Goal: Task Accomplishment & Management: Complete application form

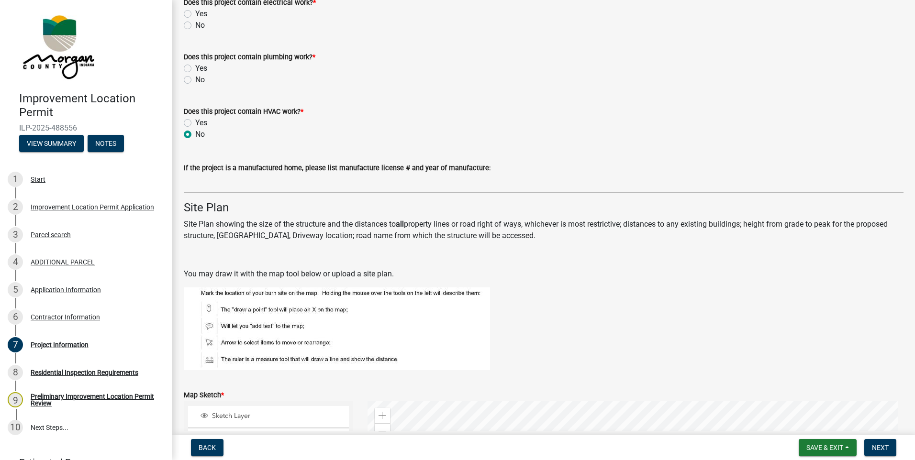
scroll to position [1539, 0]
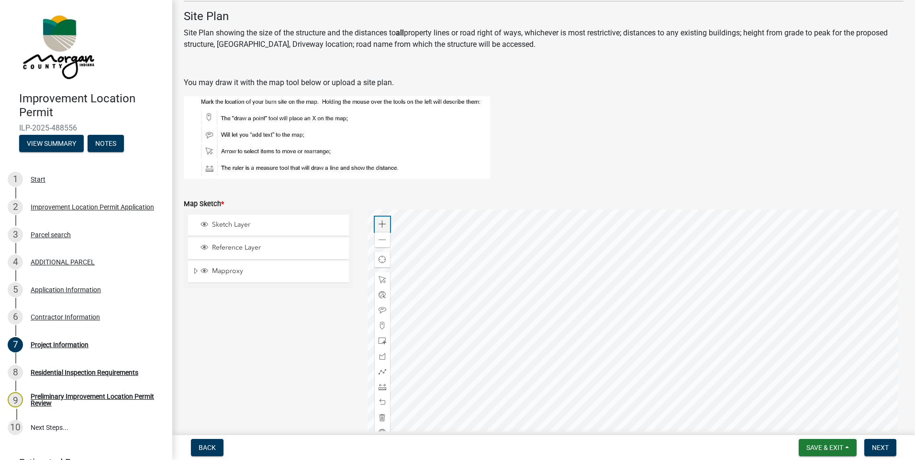
click at [383, 225] on span at bounding box center [382, 225] width 8 height 8
click at [528, 407] on div at bounding box center [635, 329] width 536 height 239
click at [499, 386] on div at bounding box center [635, 329] width 536 height 239
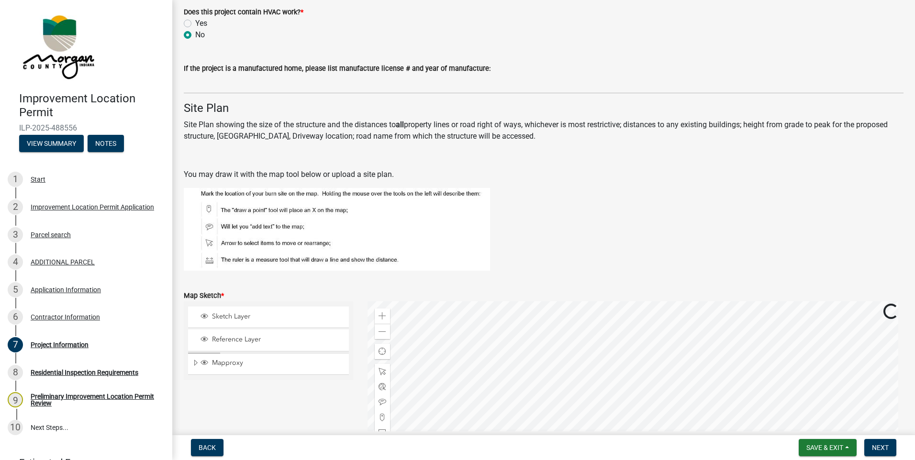
scroll to position [1444, 0]
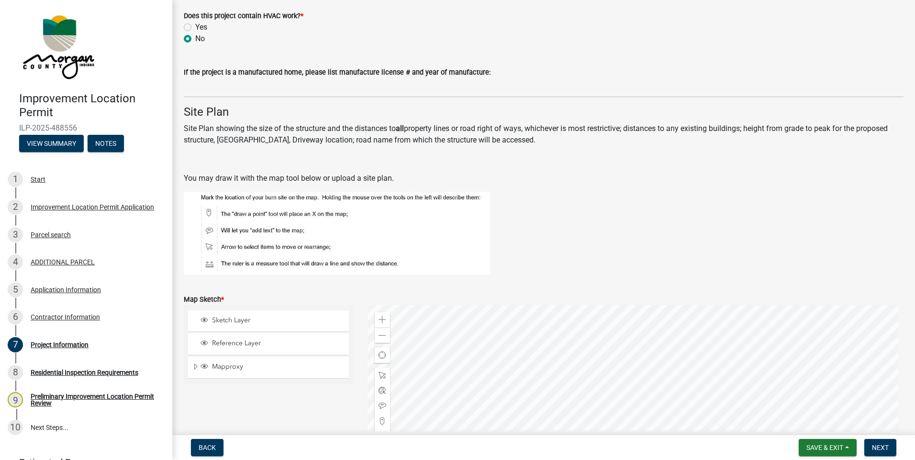
click at [605, 380] on div at bounding box center [635, 424] width 536 height 239
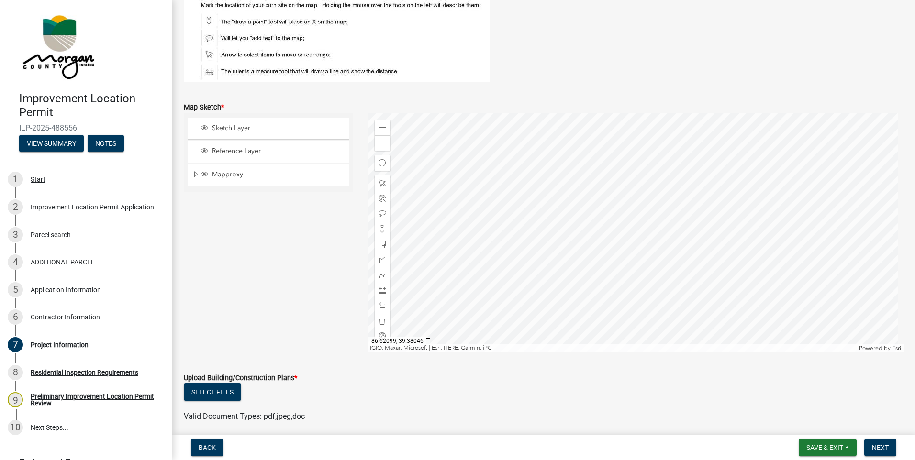
scroll to position [1587, 0]
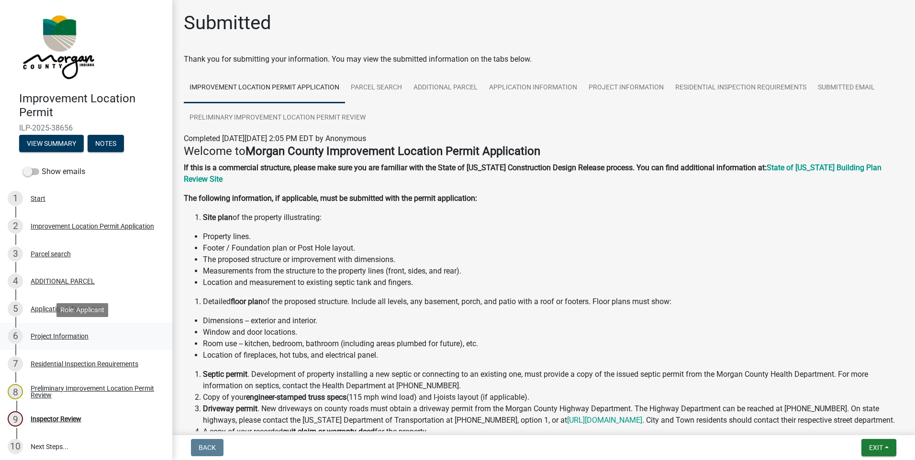
click at [45, 333] on div "Project Information" at bounding box center [60, 336] width 58 height 7
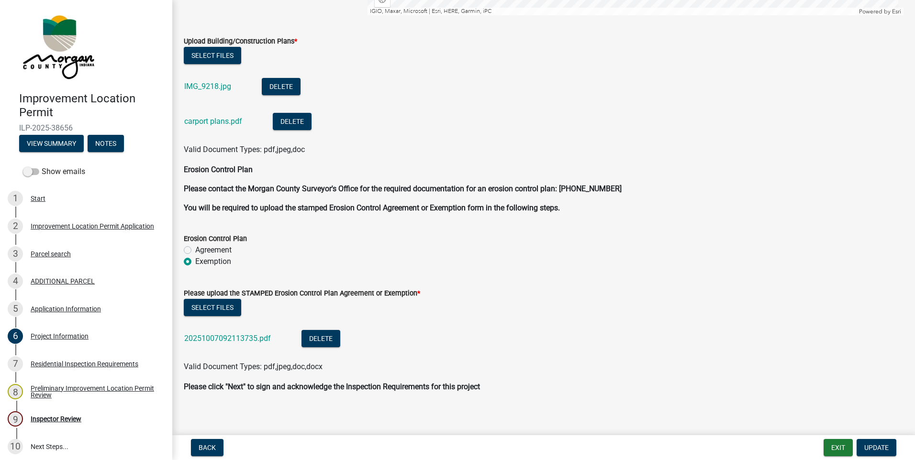
scroll to position [2191, 0]
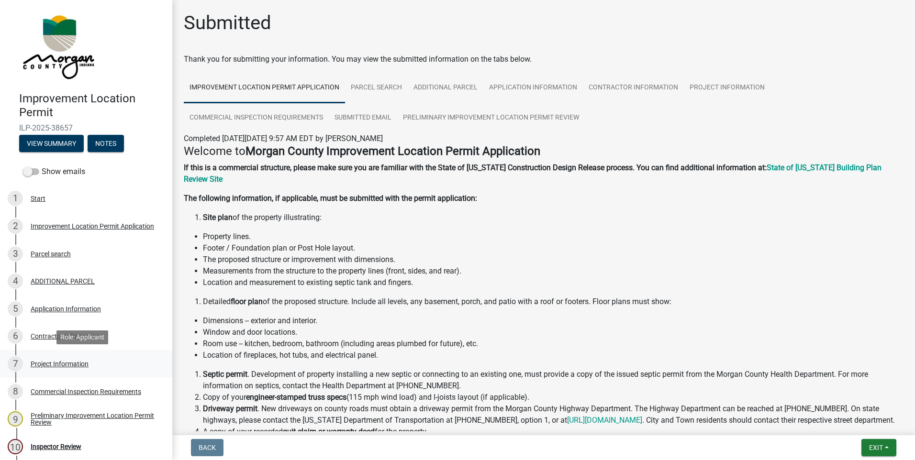
click at [36, 365] on div "Project Information" at bounding box center [60, 364] width 58 height 7
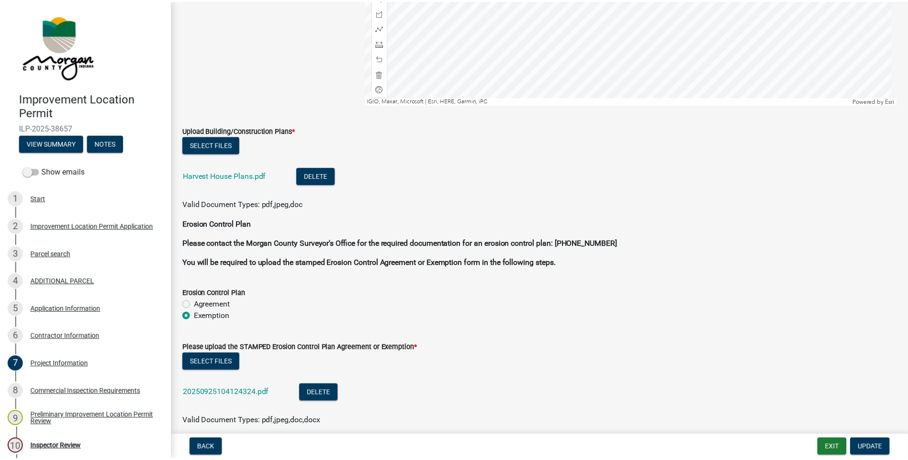
scroll to position [2440, 0]
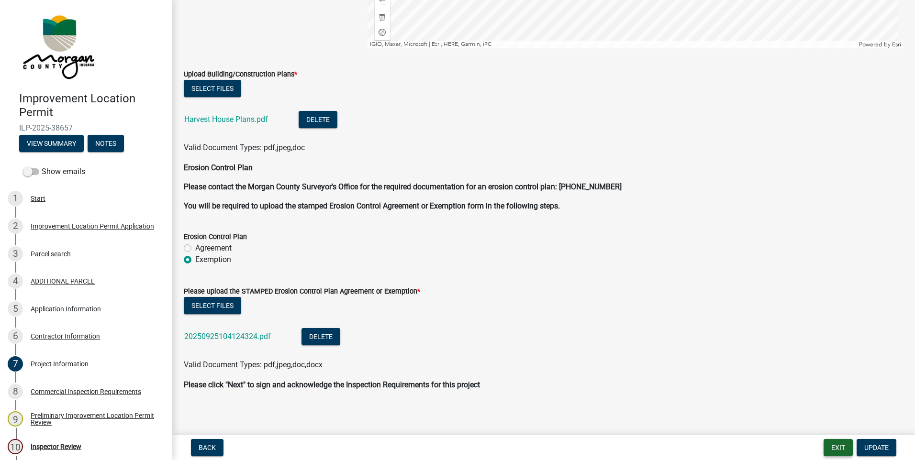
click at [838, 453] on button "Exit" at bounding box center [837, 447] width 29 height 17
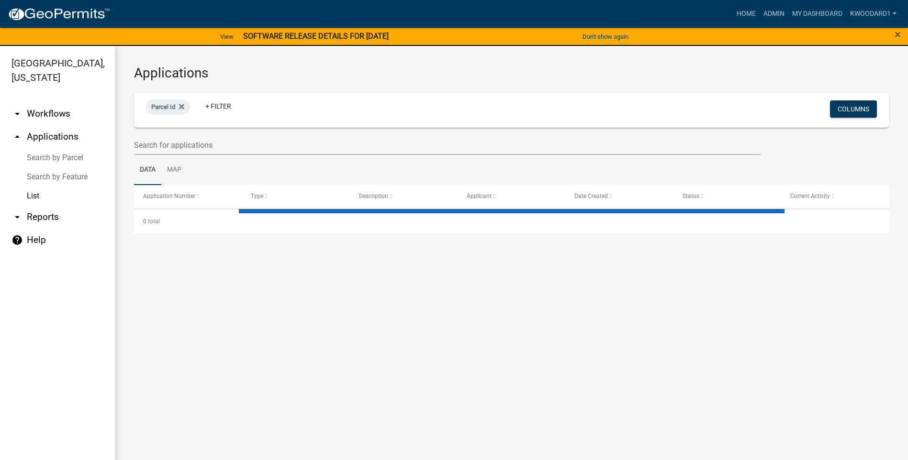
select select "3: 100"
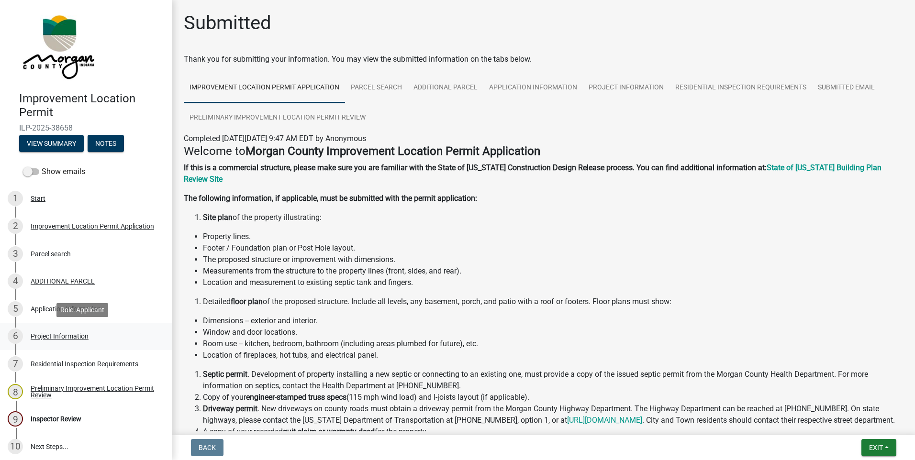
click at [82, 333] on div "Project Information" at bounding box center [60, 336] width 58 height 7
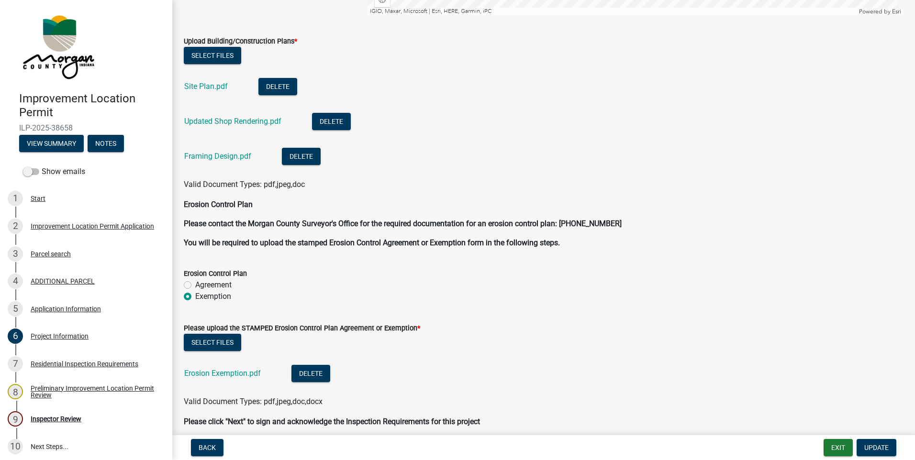
scroll to position [2201, 0]
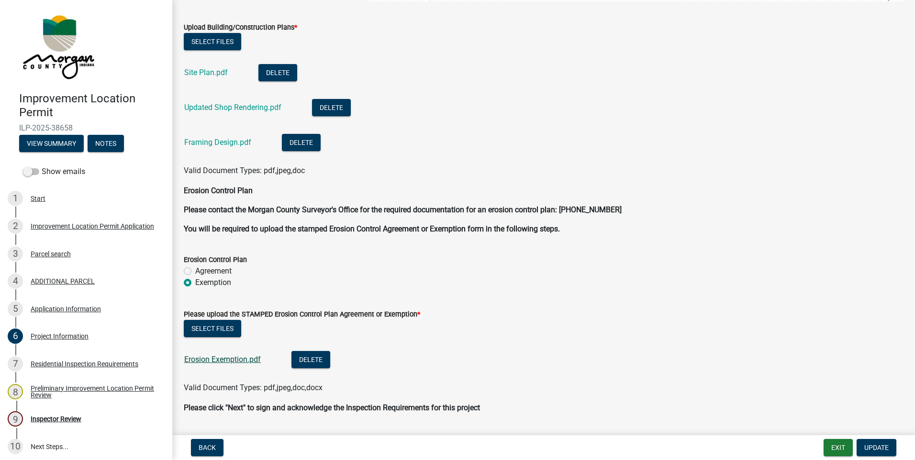
click at [229, 359] on link "Erosion Exemption.pdf" at bounding box center [222, 359] width 77 height 9
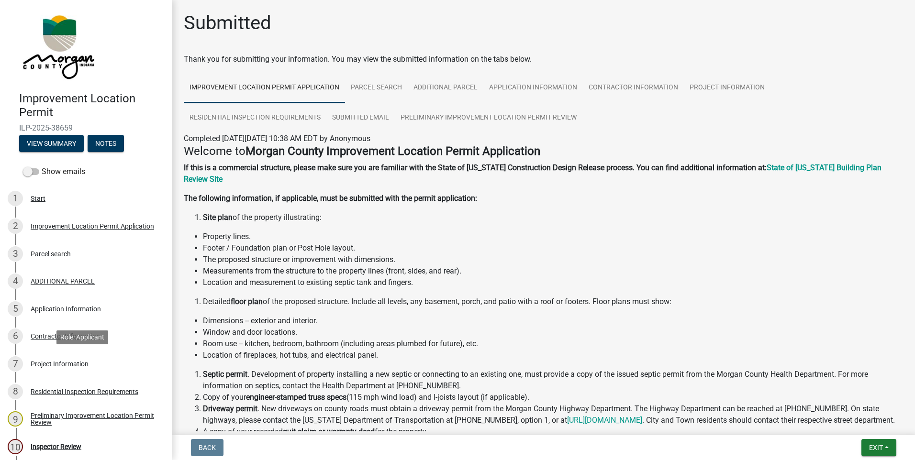
click at [76, 364] on div "Project Information" at bounding box center [60, 364] width 58 height 7
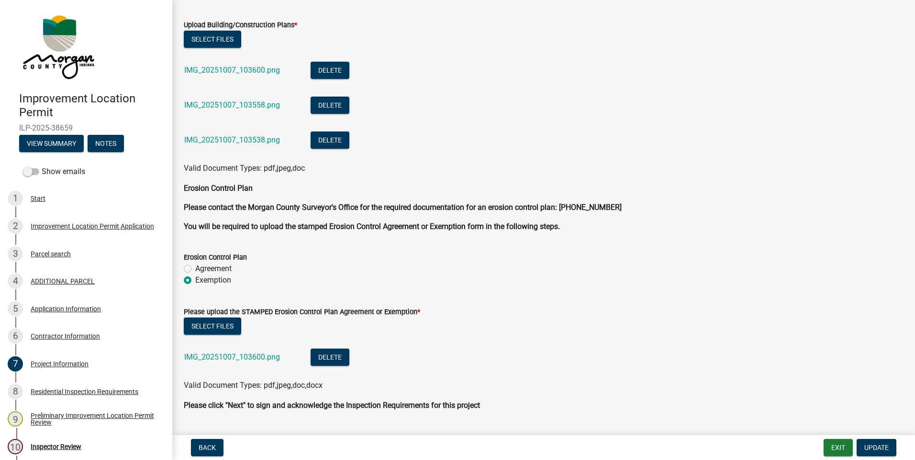
scroll to position [2010, 0]
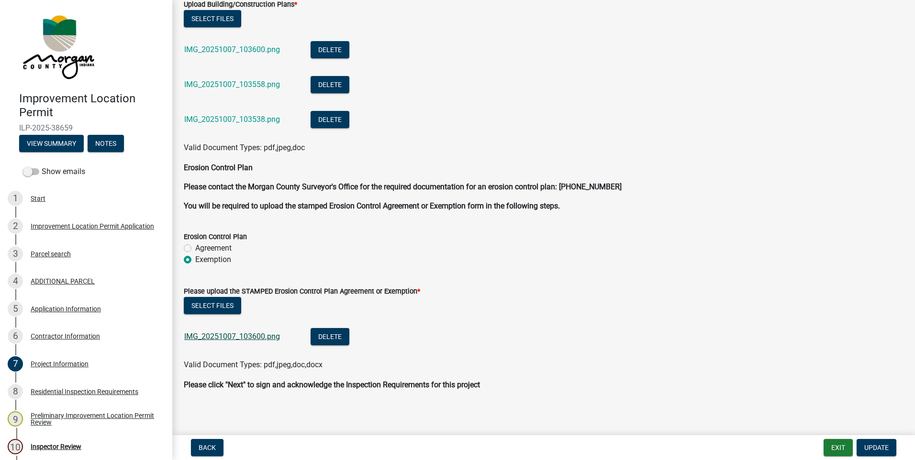
click at [246, 337] on link "IMG_20251007_103600.png" at bounding box center [232, 336] width 96 height 9
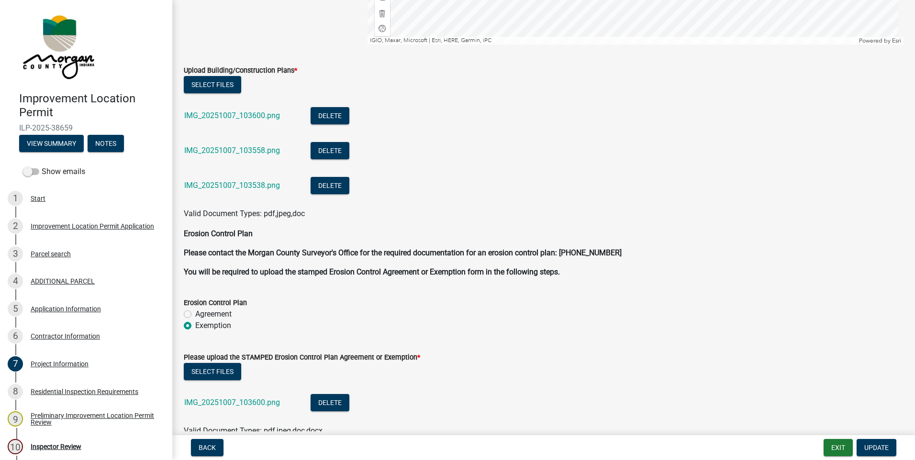
scroll to position [1914, 0]
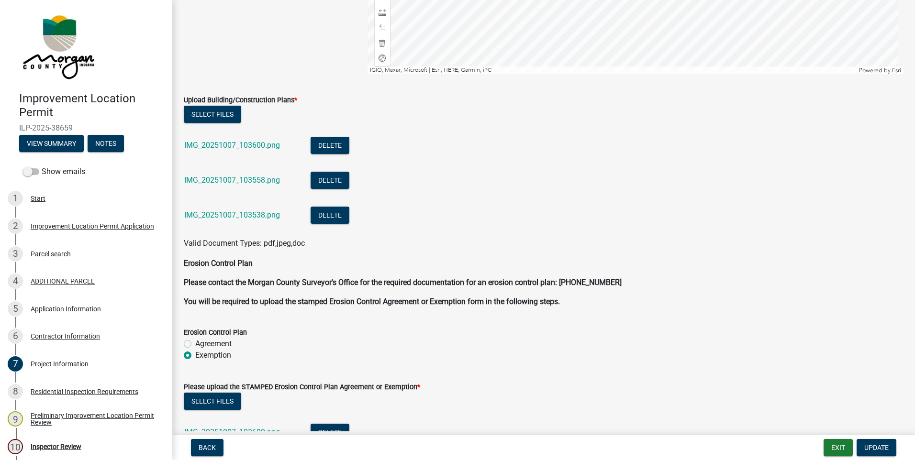
click at [246, 151] on div "IMG_20251007_103600.png" at bounding box center [239, 147] width 111 height 20
click at [246, 145] on link "IMG_20251007_103600.png" at bounding box center [232, 145] width 96 height 9
click at [259, 180] on link "IMG_20251007_103558.png" at bounding box center [232, 180] width 96 height 9
click at [269, 216] on link "IMG_20251007_103538.png" at bounding box center [232, 215] width 96 height 9
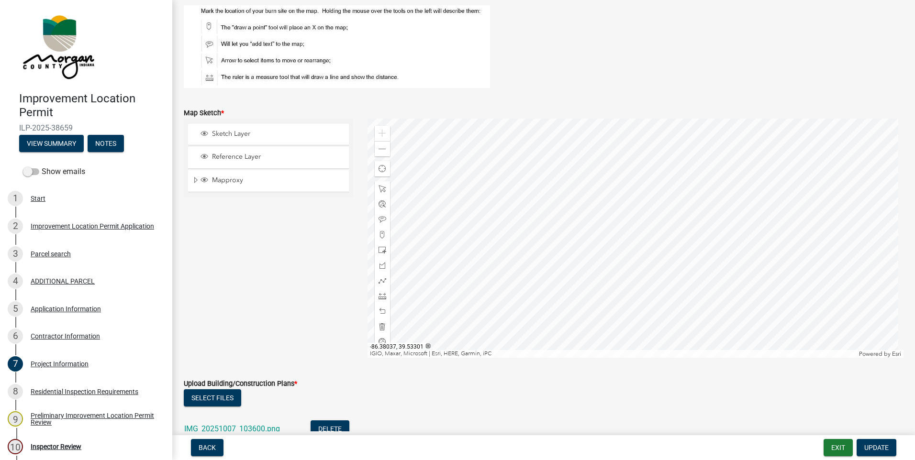
scroll to position [1627, 0]
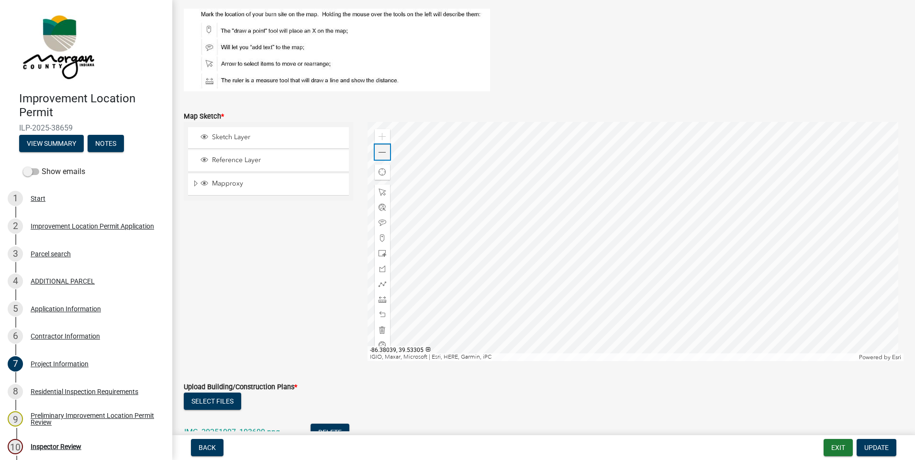
click at [384, 153] on span at bounding box center [382, 153] width 8 height 8
click at [383, 153] on span at bounding box center [382, 153] width 8 height 8
click at [386, 156] on div "Zoom out" at bounding box center [382, 151] width 15 height 15
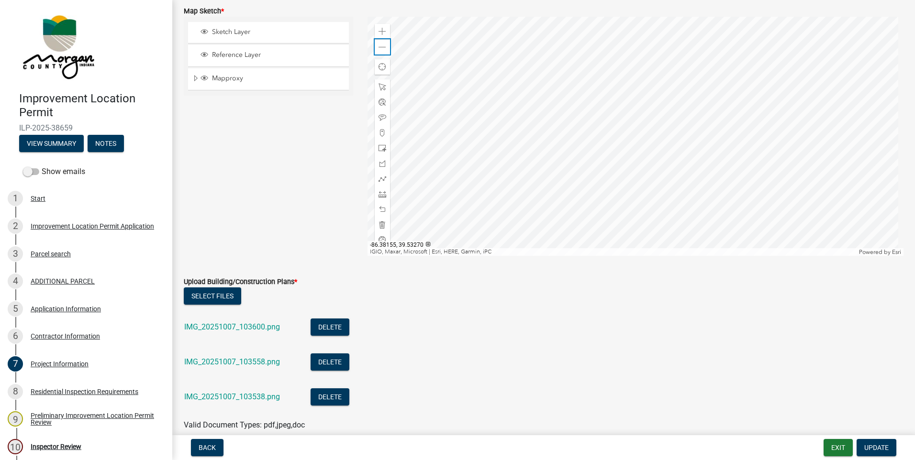
scroll to position [1727, 0]
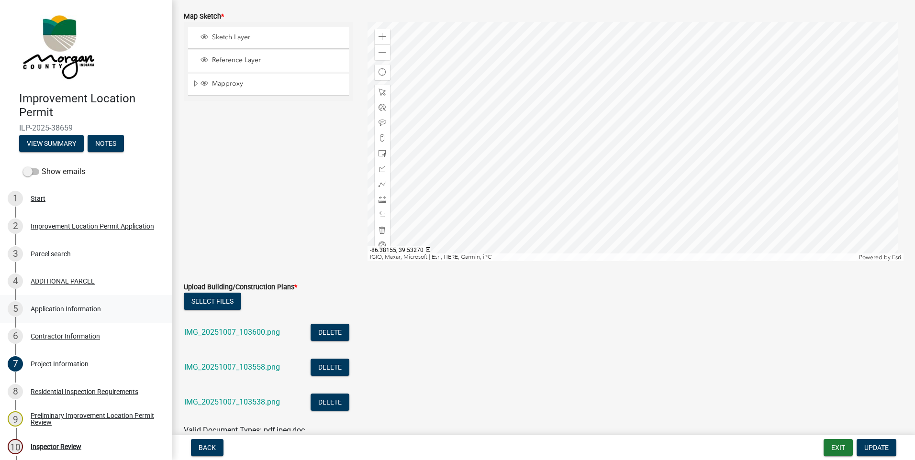
click at [63, 309] on div "Application Information" at bounding box center [66, 309] width 70 height 7
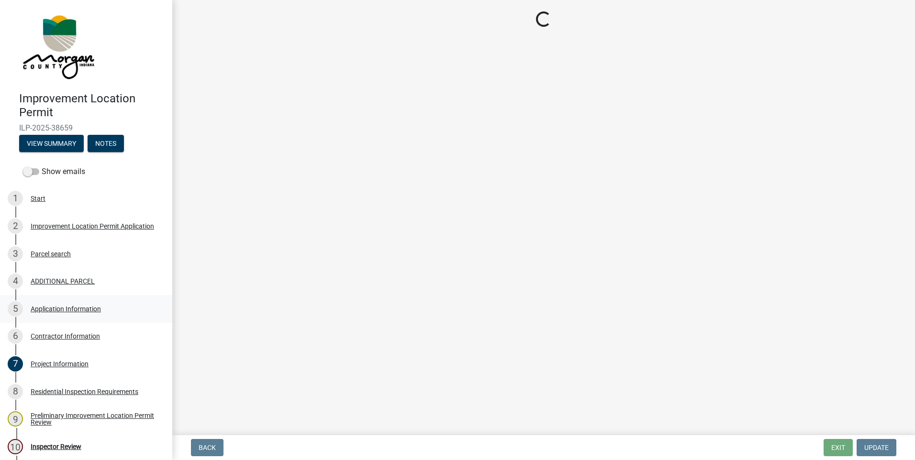
scroll to position [0, 0]
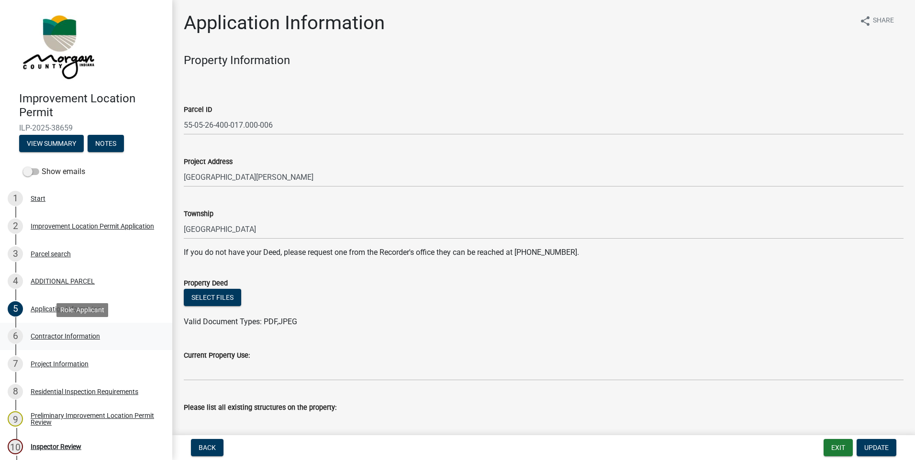
click at [56, 337] on div "Contractor Information" at bounding box center [65, 336] width 69 height 7
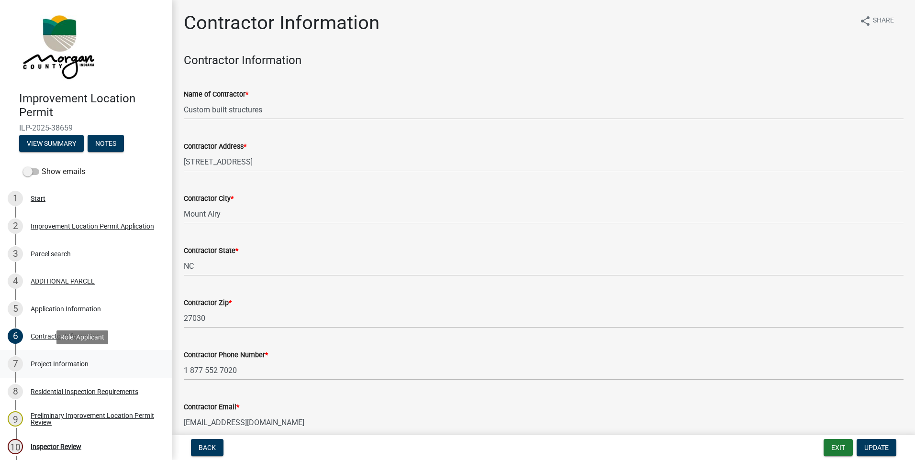
click at [50, 363] on div "Project Information" at bounding box center [60, 364] width 58 height 7
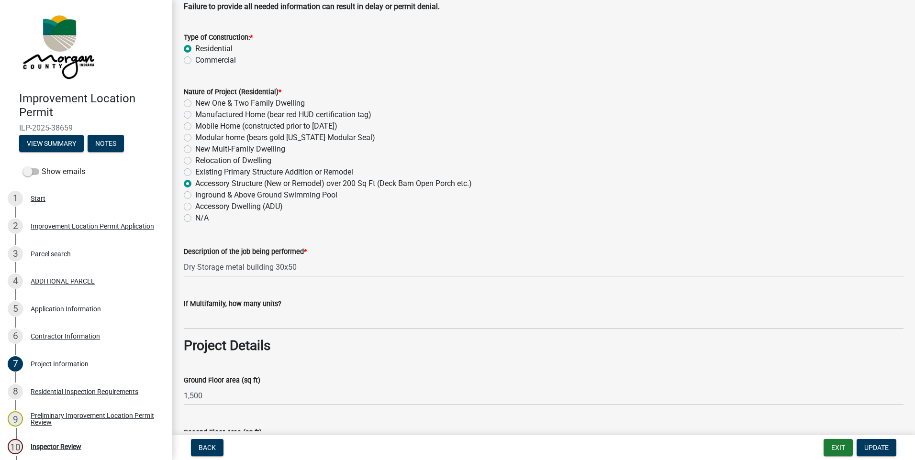
scroll to position [96, 0]
